Goal: Task Accomplishment & Management: Use online tool/utility

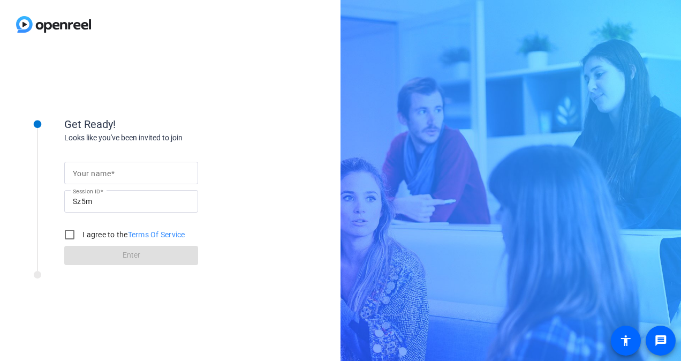
click at [109, 171] on mat-label "Your name" at bounding box center [92, 173] width 38 height 9
click at [109, 171] on input "Your name" at bounding box center [131, 172] width 117 height 13
type input "[PERSON_NAME]"
click at [239, 107] on div "Get Ready! Looks like you've been invited to join Your name [PERSON_NAME] Sessi…" at bounding box center [171, 181] width 214 height 168
click at [70, 232] on input "I agree to the Terms Of Service" at bounding box center [69, 234] width 21 height 21
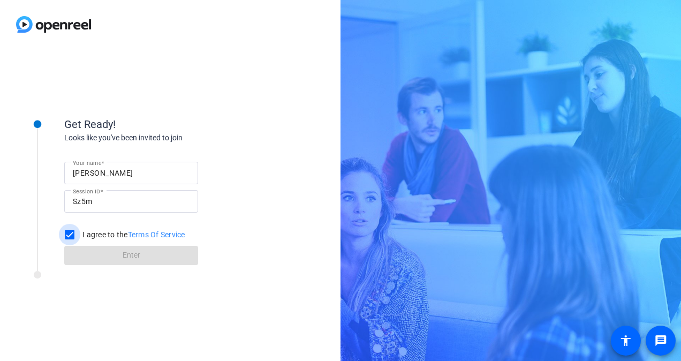
checkbox input "true"
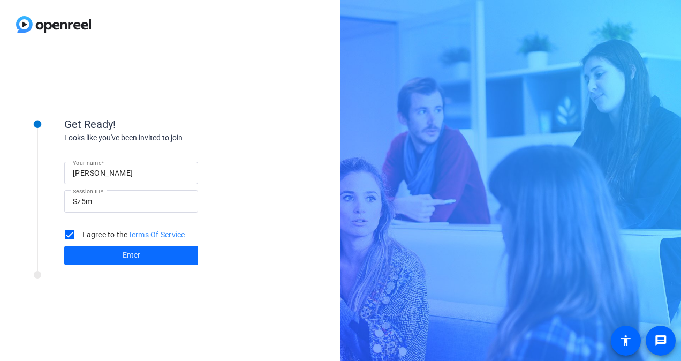
click at [110, 256] on span at bounding box center [131, 255] width 134 height 26
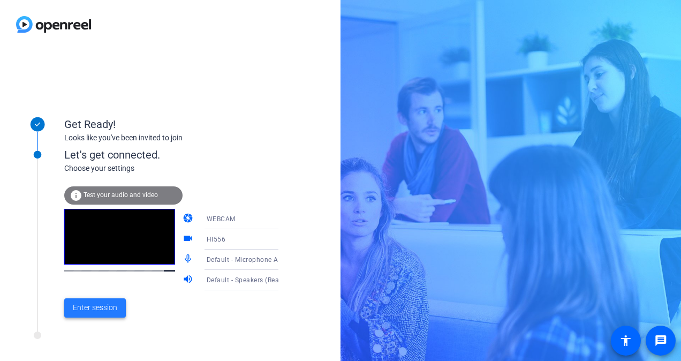
click at [108, 310] on span "Enter session" at bounding box center [95, 307] width 44 height 11
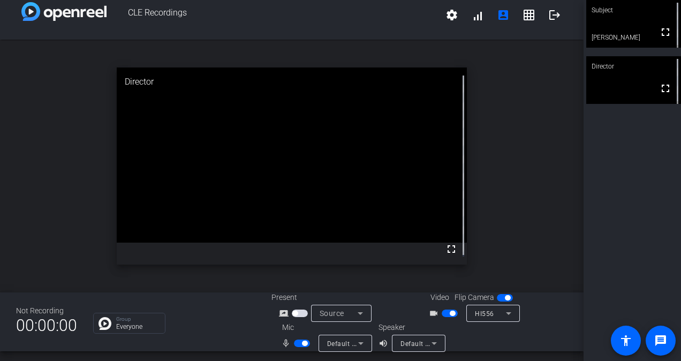
scroll to position [12, 0]
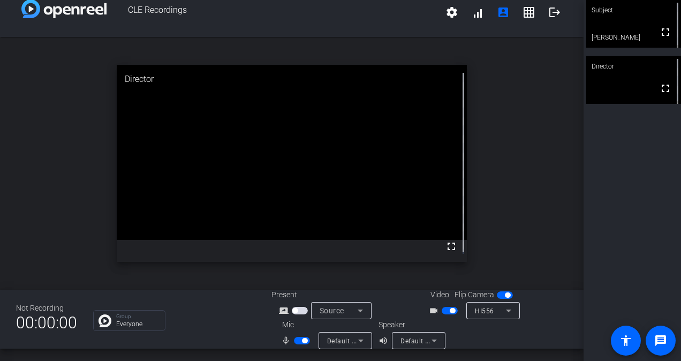
click at [438, 340] on div "Default - Speakers (Realtek(R) Audio)" at bounding box center [419, 340] width 54 height 17
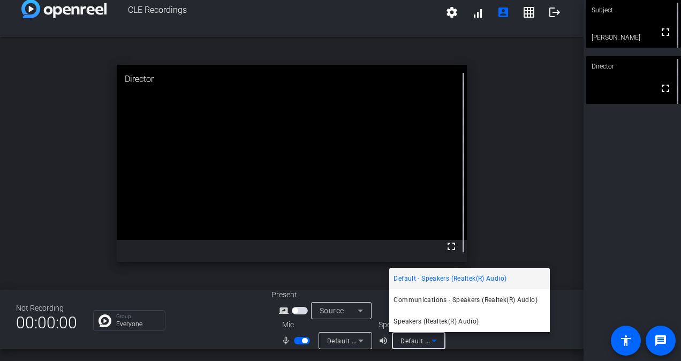
click at [470, 342] on div at bounding box center [340, 180] width 681 height 361
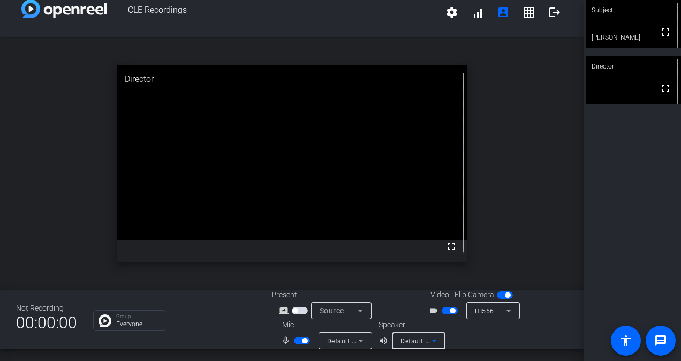
click at [431, 337] on icon at bounding box center [434, 340] width 13 height 13
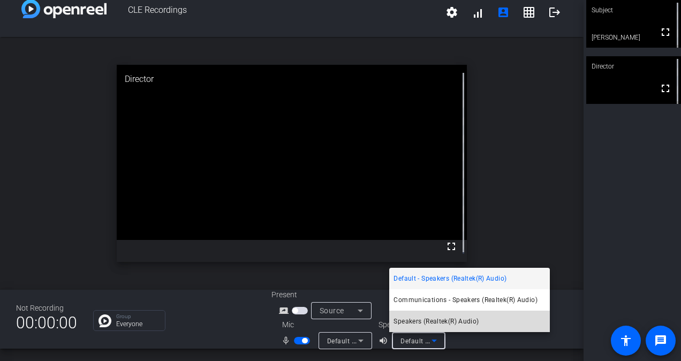
click at [435, 315] on span "Speakers (Realtek(R) Audio)" at bounding box center [435, 321] width 85 height 13
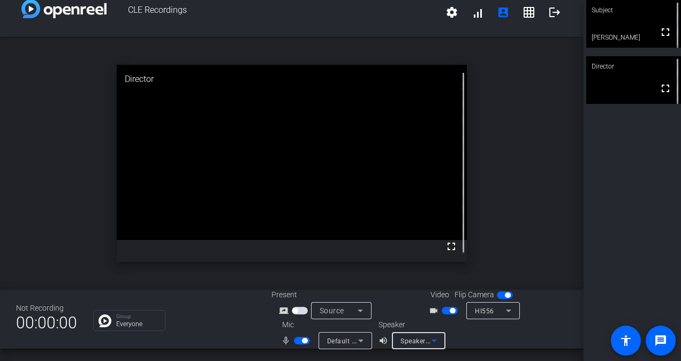
click at [430, 341] on icon at bounding box center [434, 340] width 13 height 13
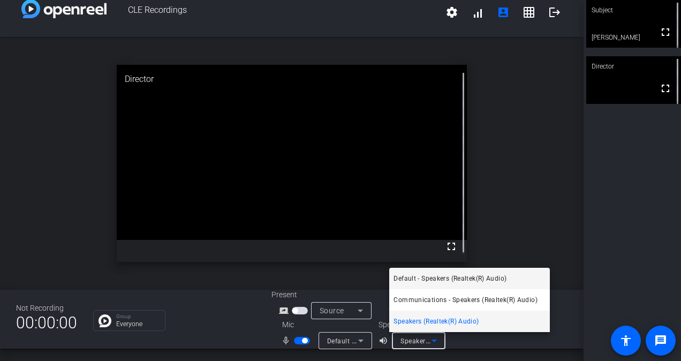
click at [468, 278] on span "Default - Speakers (Realtek(R) Audio)" at bounding box center [449, 278] width 113 height 13
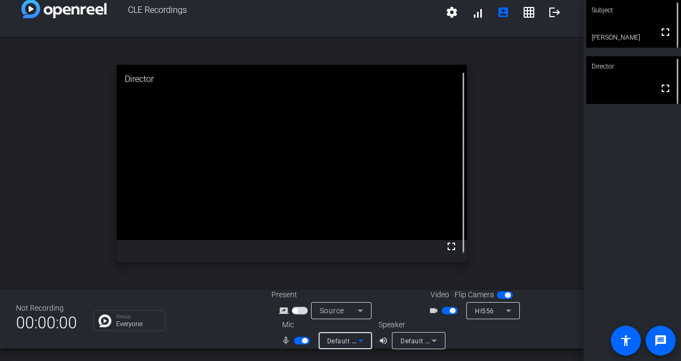
click at [358, 340] on icon at bounding box center [360, 340] width 5 height 3
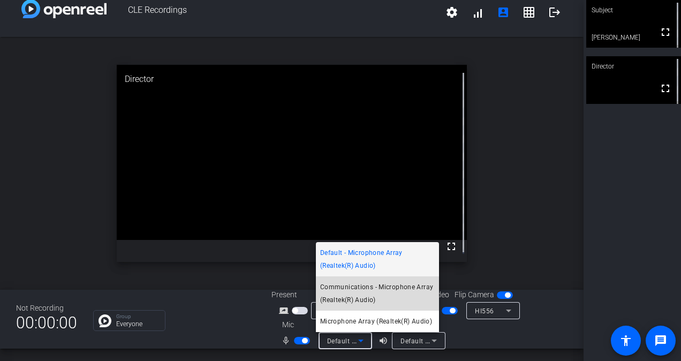
click at [361, 286] on span "Communications - Microphone Array (Realtek(R) Audio)" at bounding box center [377, 293] width 115 height 26
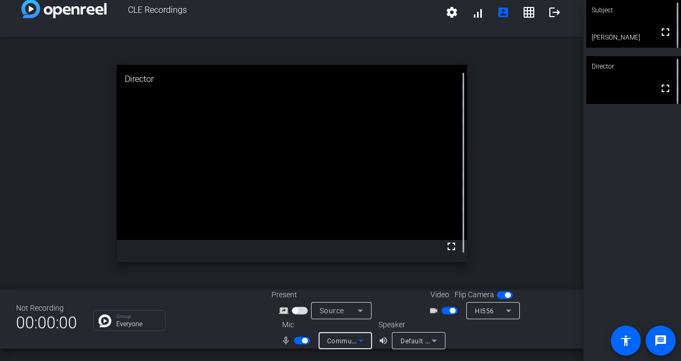
click at [349, 343] on span "Communications - Microphone Array (Realtek(R) Audio)" at bounding box center [414, 340] width 174 height 9
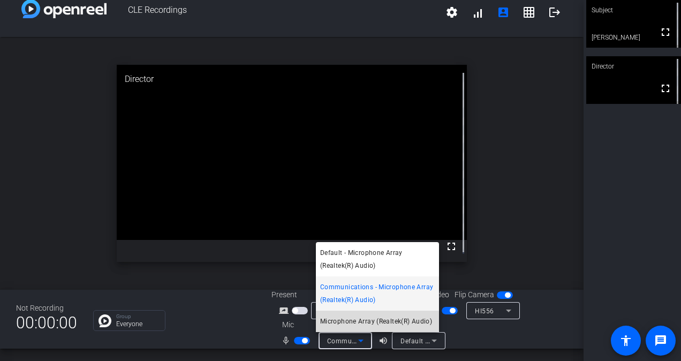
click at [352, 321] on span "Microphone Array (Realtek(R) Audio)" at bounding box center [376, 321] width 112 height 13
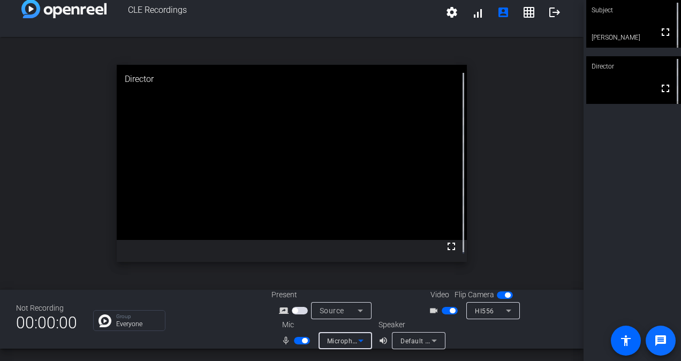
click at [658, 342] on mat-icon "message" at bounding box center [660, 340] width 13 height 13
click at [439, 9] on span at bounding box center [452, 12] width 26 height 26
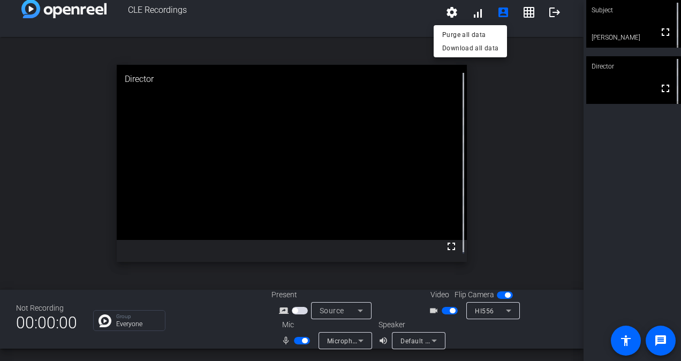
click at [474, 18] on div at bounding box center [340, 180] width 681 height 361
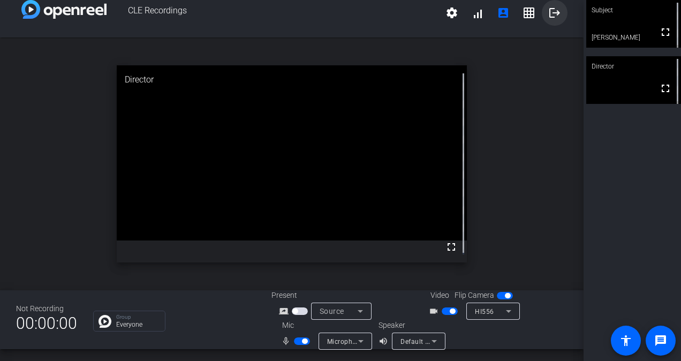
click at [548, 14] on mat-icon "logout" at bounding box center [554, 12] width 13 height 13
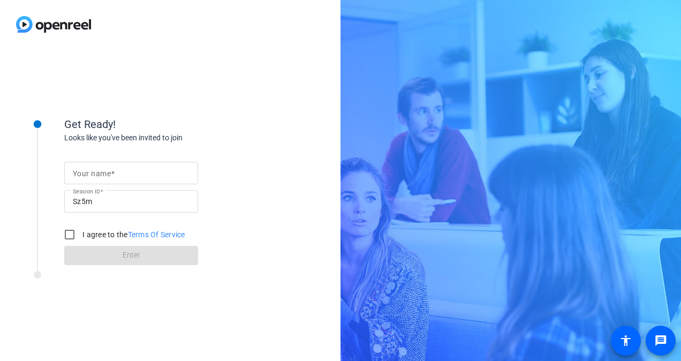
click at [108, 158] on form "Your name Session ID Sz5m I agree to the Terms Of Service Enter" at bounding box center [131, 210] width 134 height 109
click at [115, 170] on span at bounding box center [113, 173] width 4 height 9
click at [115, 170] on input "Your name" at bounding box center [131, 172] width 117 height 13
type input "[PERSON_NAME]"
click at [176, 135] on div "Looks like you've been invited to join" at bounding box center [171, 137] width 214 height 11
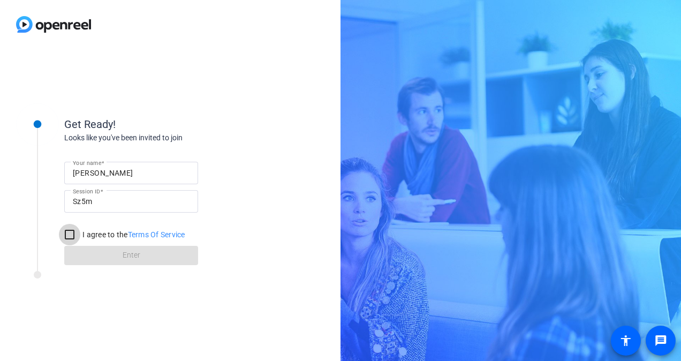
click at [76, 230] on input "I agree to the Terms Of Service" at bounding box center [69, 234] width 21 height 21
checkbox input "true"
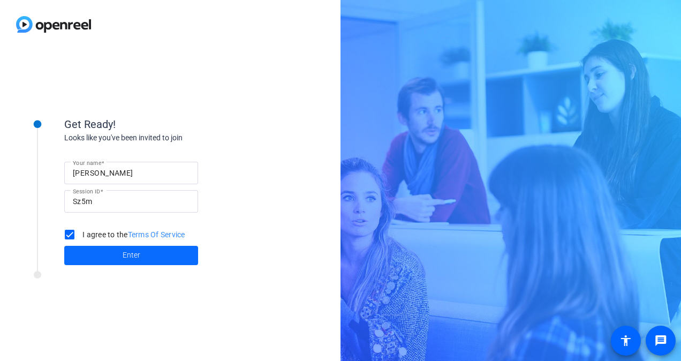
click at [85, 252] on span at bounding box center [131, 255] width 134 height 26
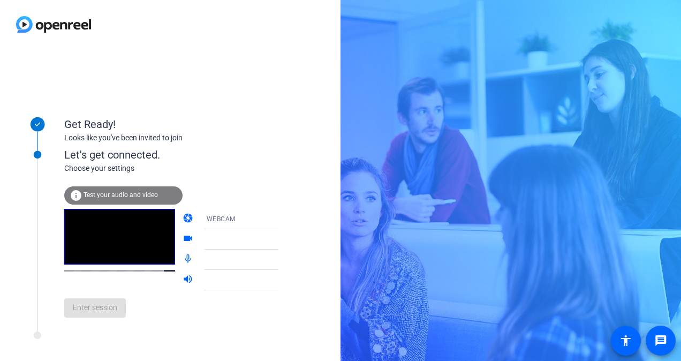
click at [77, 194] on mat-icon "info" at bounding box center [76, 195] width 13 height 13
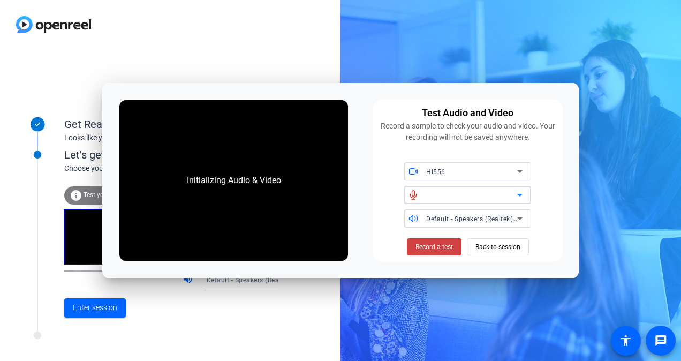
click at [431, 196] on div at bounding box center [471, 194] width 91 height 13
click at [467, 175] on div "HI556" at bounding box center [471, 171] width 91 height 13
click at [459, 194] on mat-option "HI556" at bounding box center [467, 193] width 127 height 17
click at [519, 194] on icon at bounding box center [519, 195] width 5 height 3
click at [564, 198] on div "Initializing Audio & Video Test Audio and Video Record a sample to check your a…" at bounding box center [340, 180] width 476 height 195
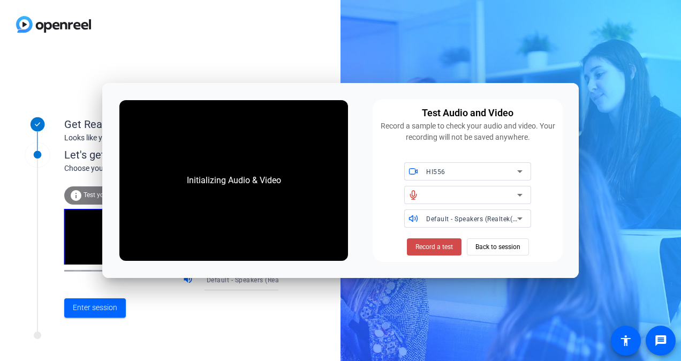
click at [427, 247] on span "Record a test" at bounding box center [433, 247] width 37 height 10
click at [430, 246] on span "Stop Testing (3s)" at bounding box center [434, 247] width 49 height 10
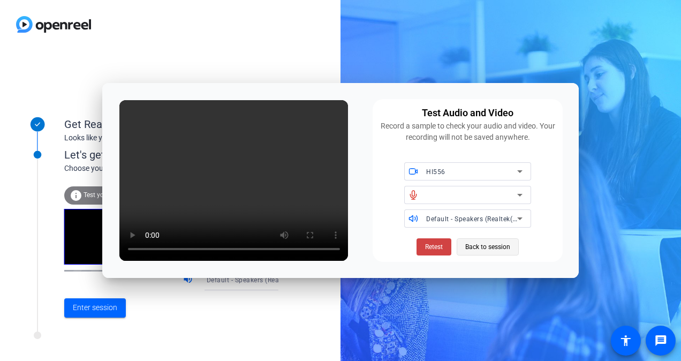
click at [503, 252] on span "Back to session" at bounding box center [487, 247] width 45 height 20
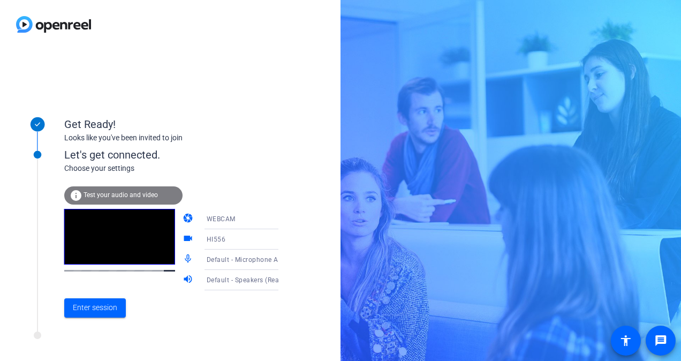
click at [259, 277] on span "Default - Speakers (Realtek(R) Audio)" at bounding box center [265, 279] width 116 height 9
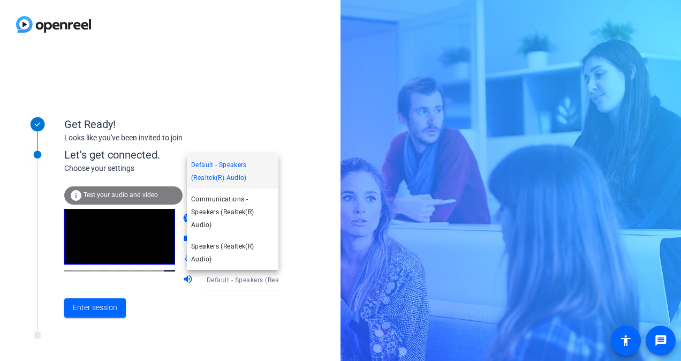
click at [259, 277] on div at bounding box center [340, 180] width 681 height 361
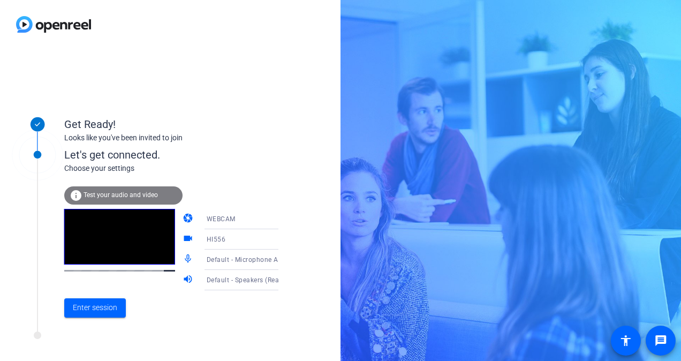
click at [283, 254] on icon at bounding box center [289, 259] width 13 height 13
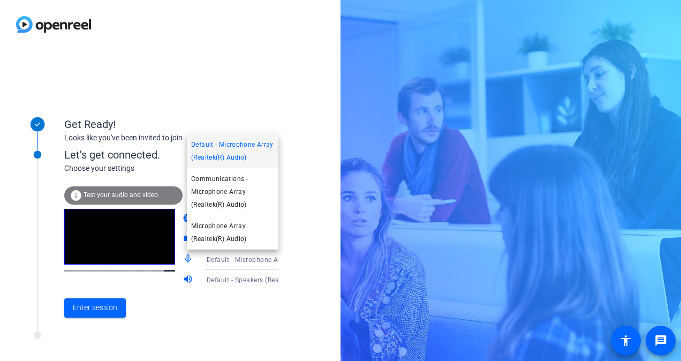
click at [308, 263] on div at bounding box center [340, 180] width 681 height 361
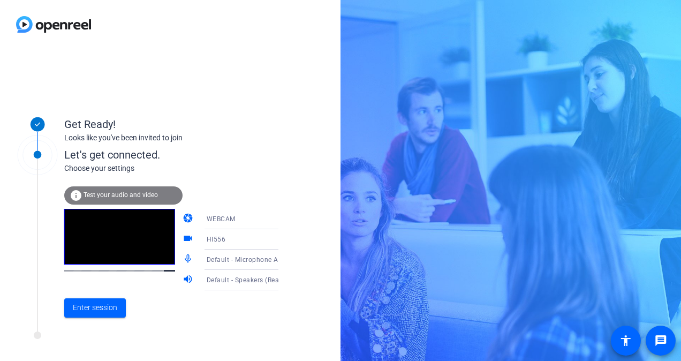
click at [283, 241] on icon at bounding box center [289, 239] width 13 height 13
click at [317, 253] on div at bounding box center [340, 180] width 681 height 361
click at [283, 219] on icon at bounding box center [289, 219] width 13 height 13
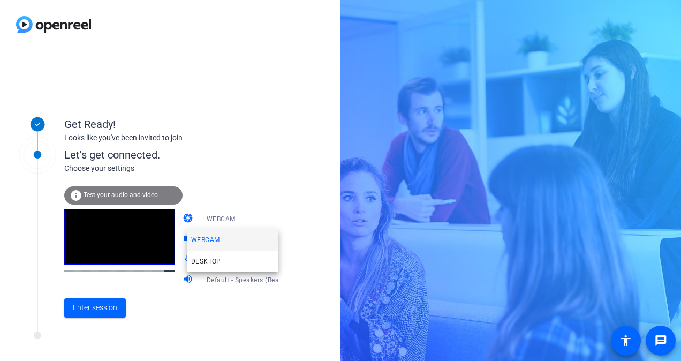
click at [308, 238] on div at bounding box center [340, 180] width 681 height 361
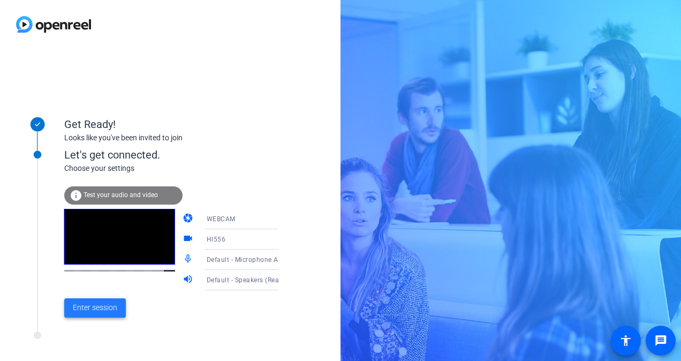
click at [82, 298] on span at bounding box center [95, 308] width 62 height 26
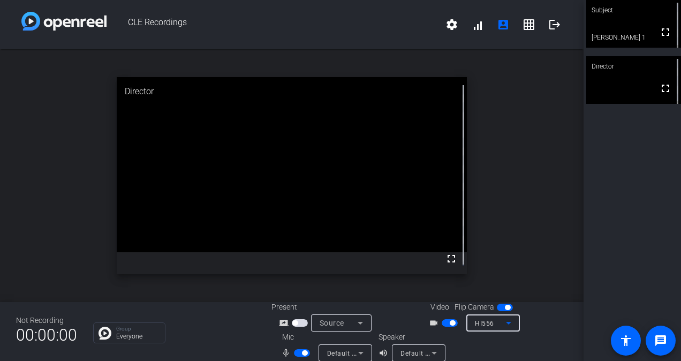
click at [495, 321] on div "HI556" at bounding box center [490, 322] width 31 height 13
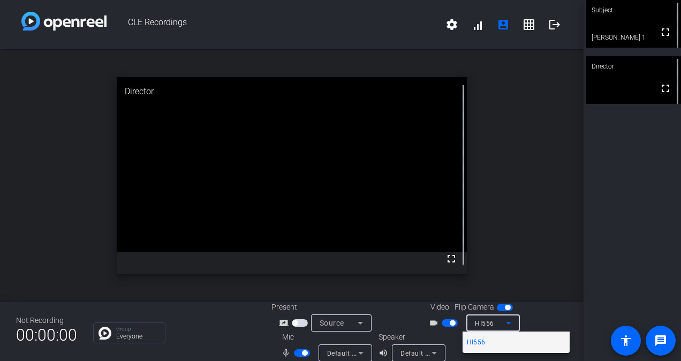
click at [545, 316] on div at bounding box center [340, 180] width 681 height 361
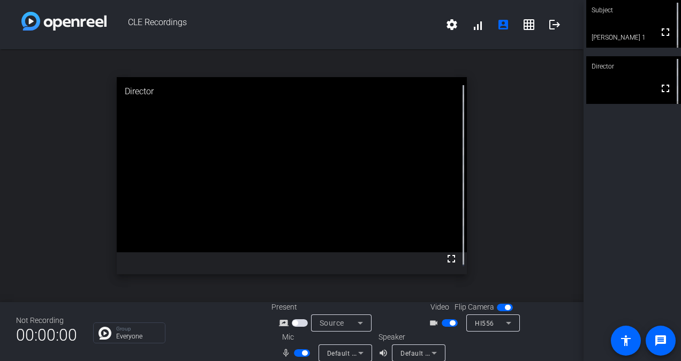
click at [336, 329] on div "Source" at bounding box center [339, 322] width 38 height 13
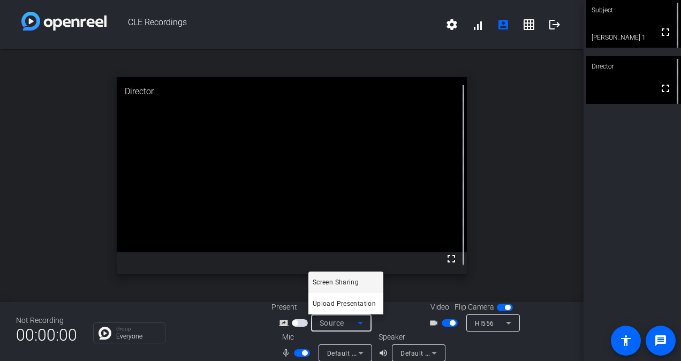
click at [495, 339] on div at bounding box center [340, 180] width 681 height 361
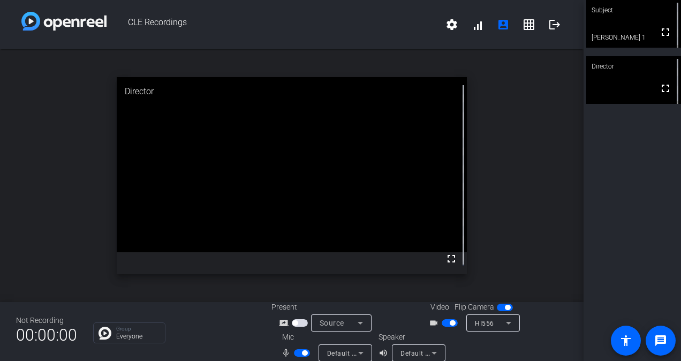
click at [280, 322] on mat-icon "screen_share_outline" at bounding box center [285, 322] width 13 height 13
click at [297, 324] on span "button" at bounding box center [300, 322] width 16 height 7
click at [295, 323] on span "button" at bounding box center [300, 322] width 16 height 7
click at [298, 353] on span "button" at bounding box center [302, 352] width 16 height 7
click at [300, 350] on span "button" at bounding box center [302, 352] width 16 height 7
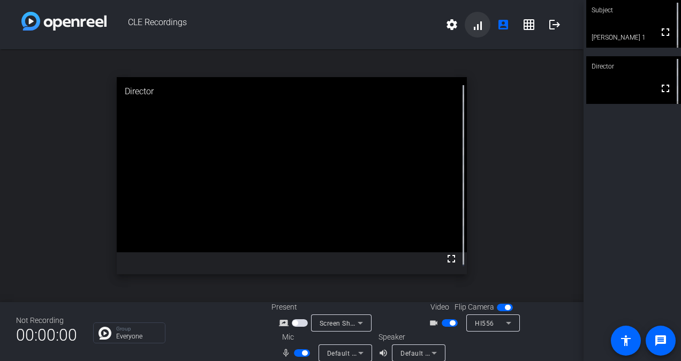
click at [469, 29] on span at bounding box center [478, 25] width 26 height 26
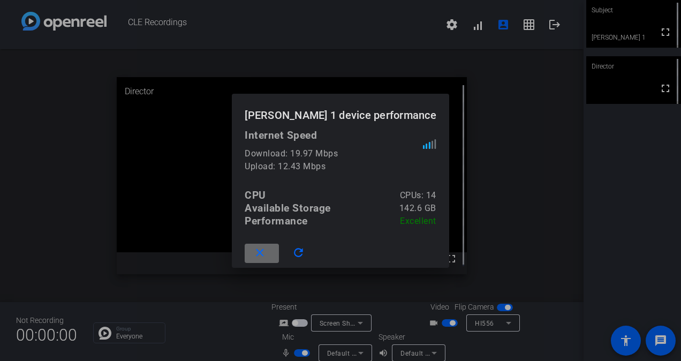
click at [267, 249] on mat-icon "close" at bounding box center [259, 252] width 13 height 13
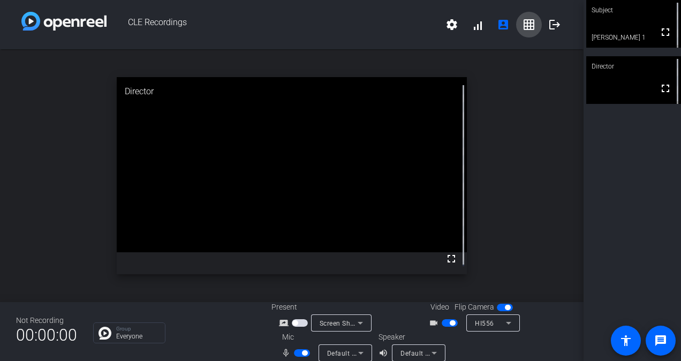
click at [530, 28] on span at bounding box center [529, 25] width 26 height 26
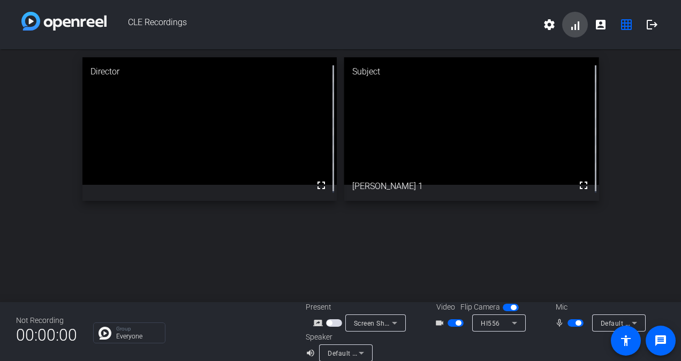
click at [567, 21] on span at bounding box center [575, 25] width 26 height 26
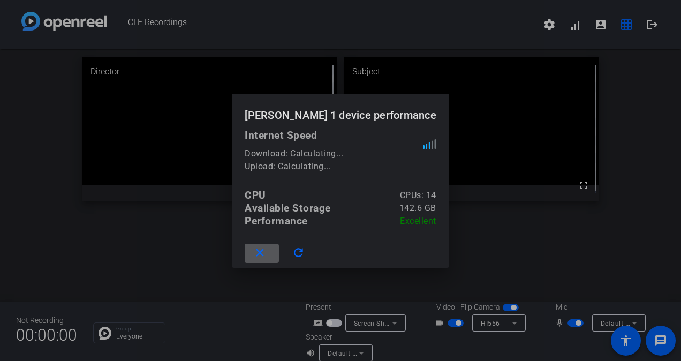
click at [618, 81] on div at bounding box center [340, 180] width 681 height 361
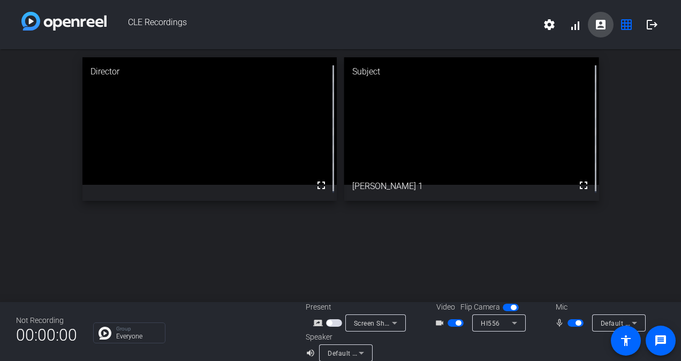
click at [594, 24] on mat-icon "account_box" at bounding box center [600, 24] width 13 height 13
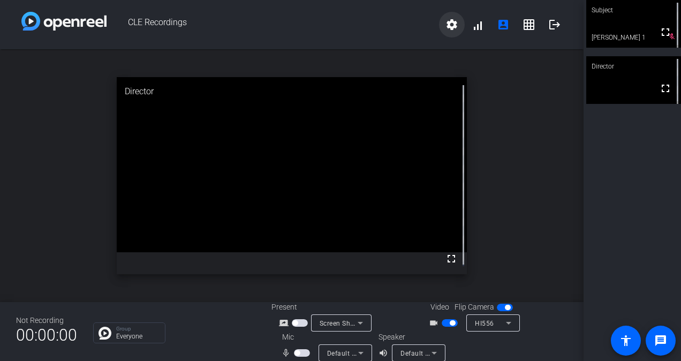
click at [439, 20] on span at bounding box center [452, 25] width 26 height 26
click at [525, 111] on div at bounding box center [340, 180] width 681 height 361
click at [655, 336] on mat-icon "message" at bounding box center [660, 340] width 13 height 13
click at [632, 338] on mat-icon "accessibility" at bounding box center [625, 340] width 13 height 13
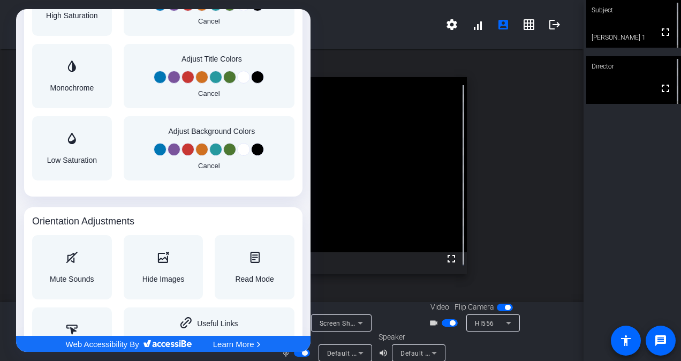
scroll to position [1159, 0]
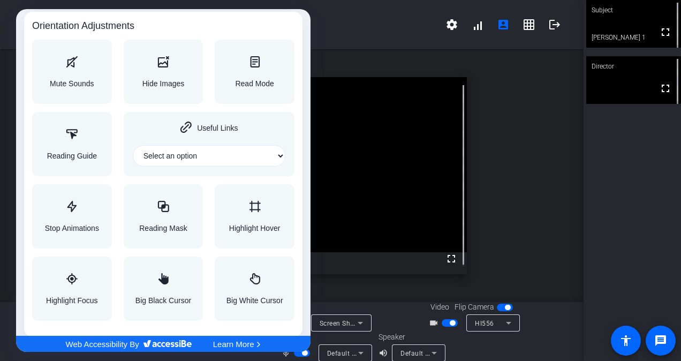
click at [551, 115] on div at bounding box center [340, 180] width 681 height 361
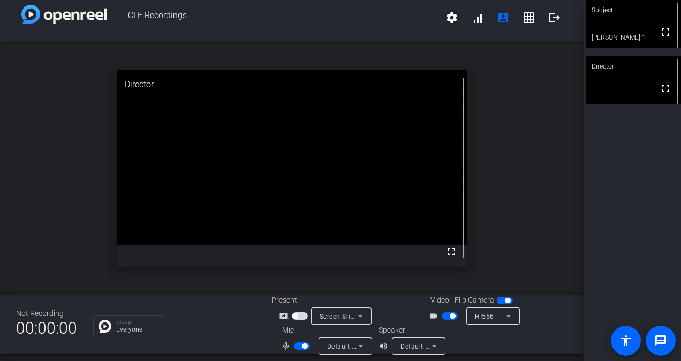
scroll to position [12, 0]
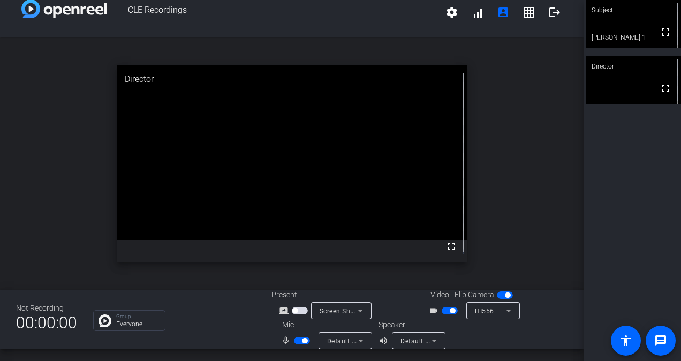
click at [359, 340] on icon at bounding box center [360, 340] width 5 height 3
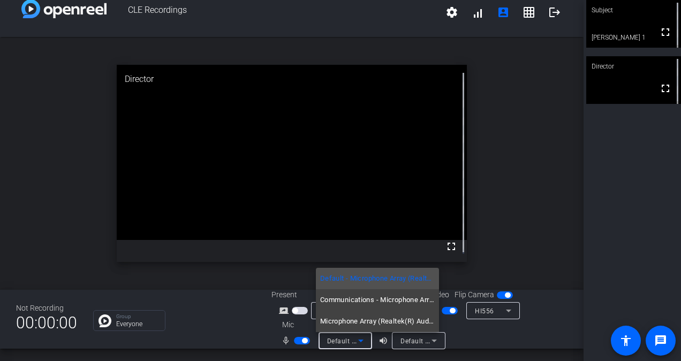
click at [491, 333] on div at bounding box center [340, 180] width 681 height 361
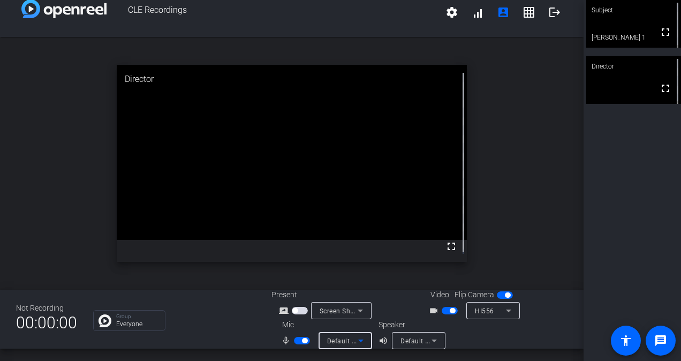
click at [342, 339] on span "Default - Microphone Array (Realtek(R) Audio)" at bounding box center [398, 340] width 143 height 9
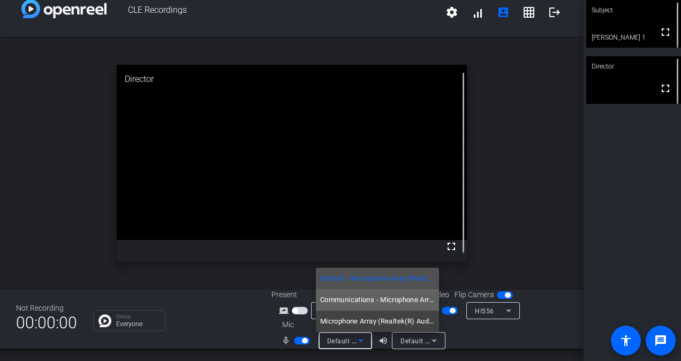
click at [347, 298] on span "Communications - Microphone Array (Realtek(R) Audio)" at bounding box center [377, 299] width 115 height 13
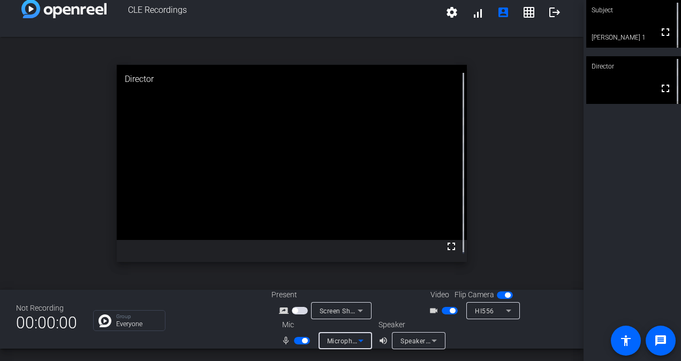
click at [354, 344] on icon at bounding box center [360, 340] width 13 height 13
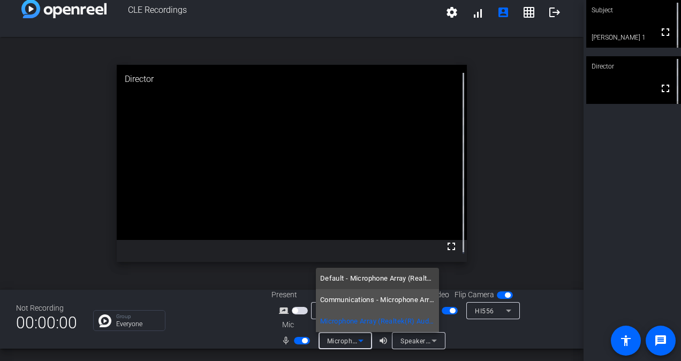
click at [349, 303] on span "Communications - Microphone Array (Realtek(R) Audio)" at bounding box center [377, 299] width 115 height 13
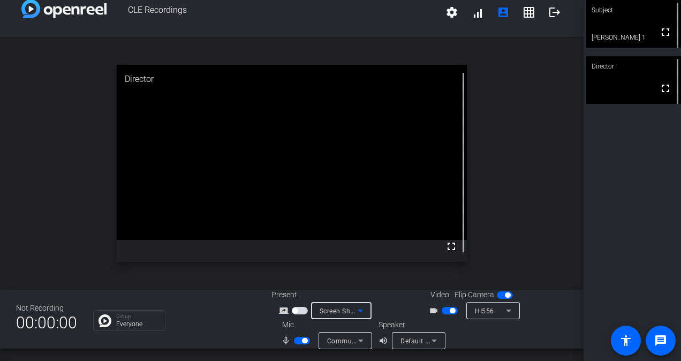
click at [348, 309] on span "Screen Sharing" at bounding box center [343, 310] width 47 height 9
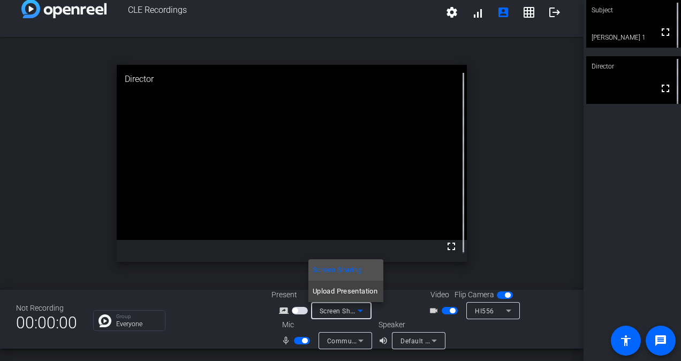
click at [398, 300] on div at bounding box center [340, 180] width 681 height 361
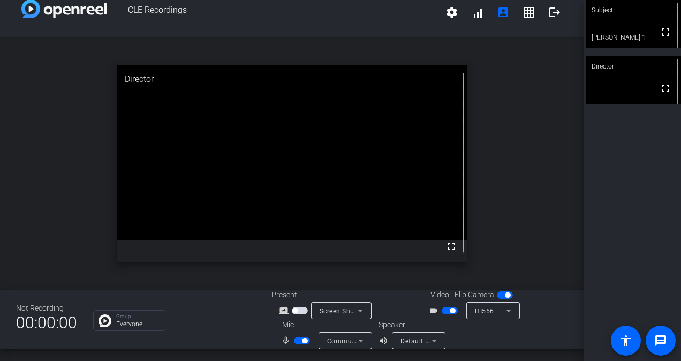
click at [485, 313] on span "HI556" at bounding box center [484, 310] width 19 height 7
click at [485, 313] on div at bounding box center [340, 180] width 681 height 361
click at [103, 320] on img at bounding box center [104, 320] width 13 height 13
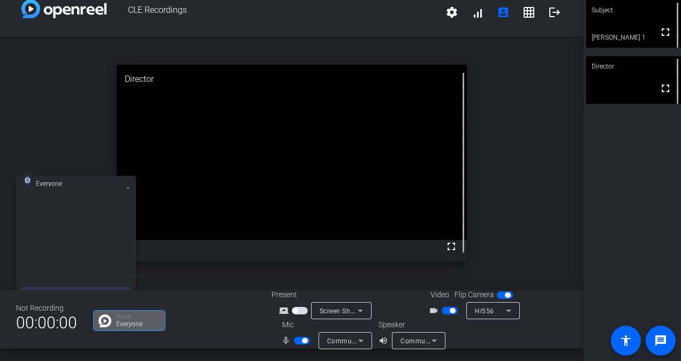
click at [243, 312] on div "Group Everyone" at bounding box center [174, 320] width 162 height 21
click at [500, 116] on div "open_in_new Director fullscreen" at bounding box center [291, 163] width 583 height 253
click at [550, 8] on mat-icon "logout" at bounding box center [554, 12] width 13 height 13
